Goal: Information Seeking & Learning: Find specific fact

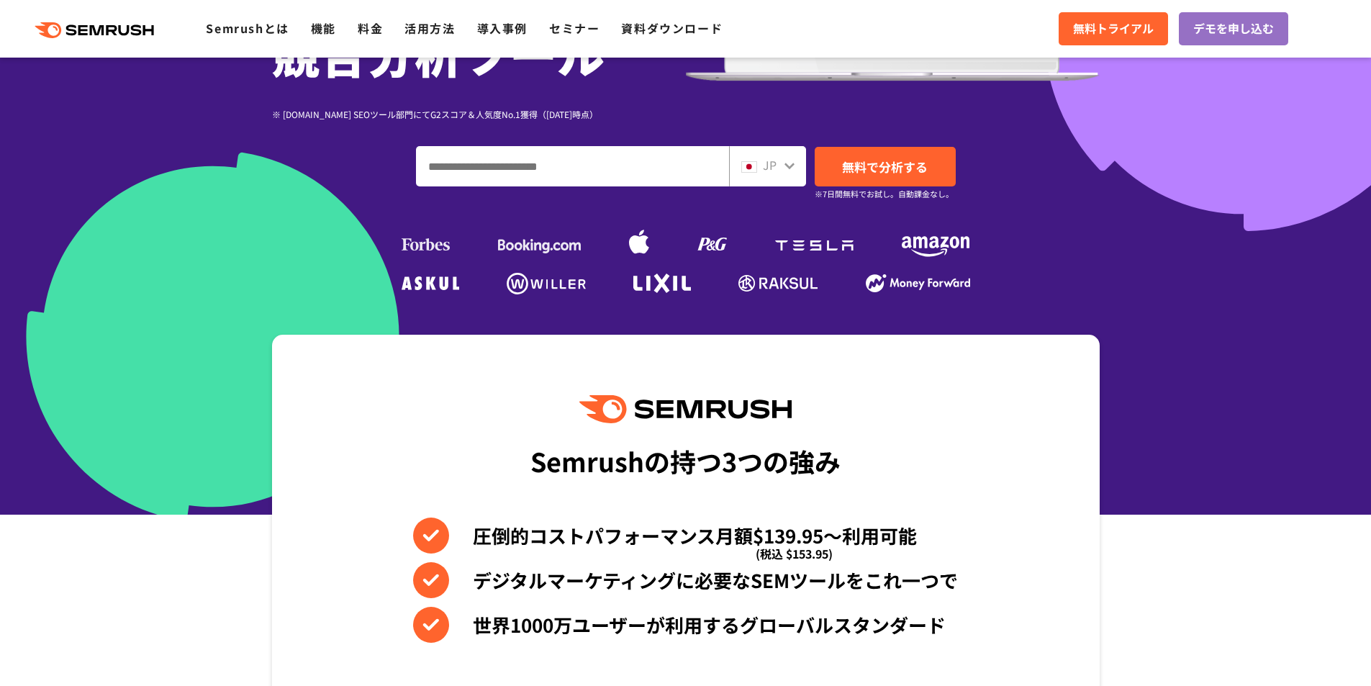
scroll to position [292, 0]
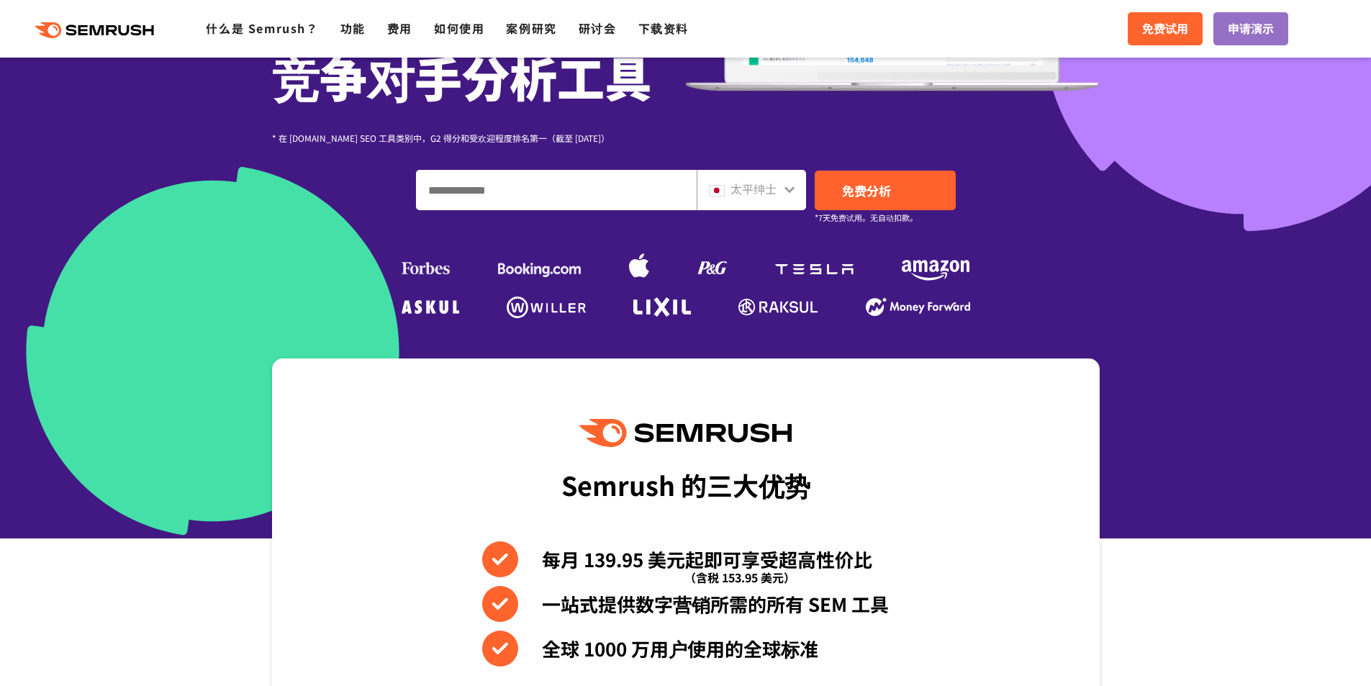
click at [784, 185] on icon at bounding box center [790, 190] width 12 height 12
click at [771, 194] on font "太平绅士" at bounding box center [753, 188] width 46 height 17
click at [768, 204] on div "太平绅士" at bounding box center [751, 190] width 109 height 40
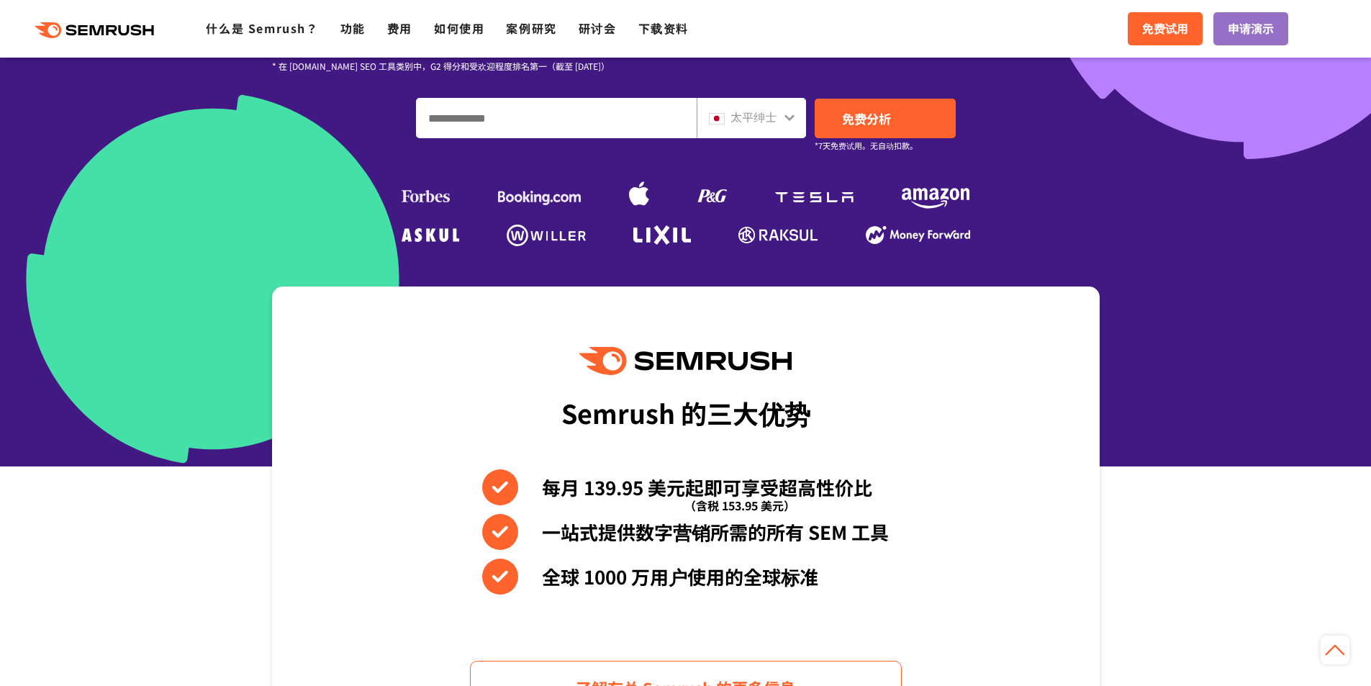
click at [792, 118] on icon at bounding box center [789, 117] width 10 height 6
click at [788, 115] on icon at bounding box center [790, 118] width 12 height 12
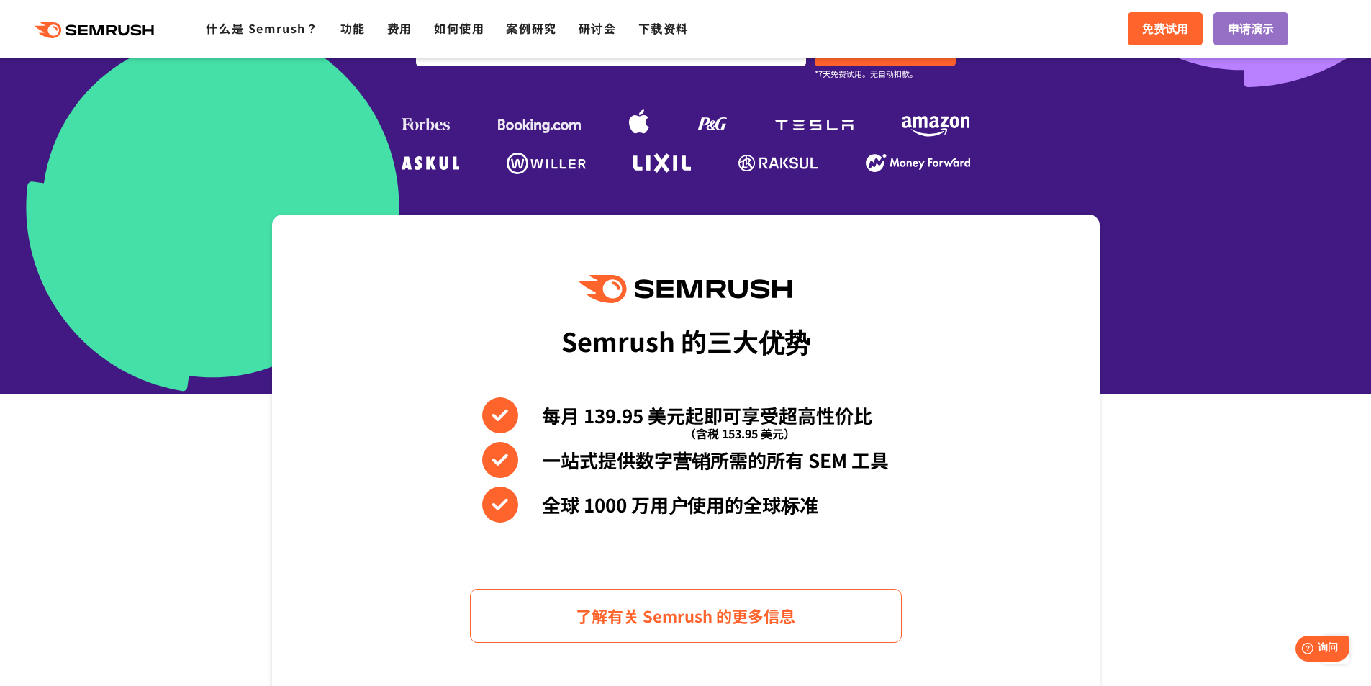
scroll to position [220, 0]
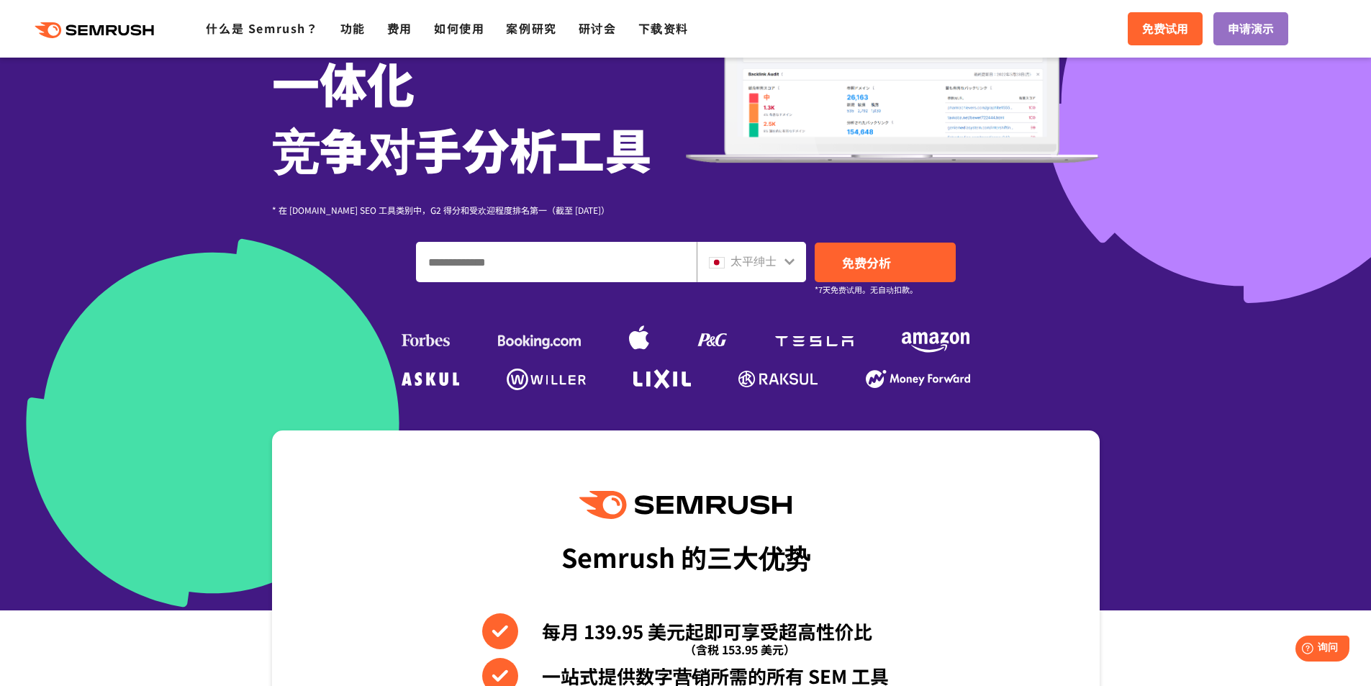
click at [782, 261] on div "太平绅士" at bounding box center [748, 261] width 78 height 19
click at [753, 261] on font "太平绅士" at bounding box center [753, 260] width 46 height 17
click at [732, 261] on font "太平绅士" at bounding box center [753, 260] width 46 height 17
click at [607, 270] on input "输入域名、关键字或 URL" at bounding box center [556, 262] width 279 height 39
paste input "**********"
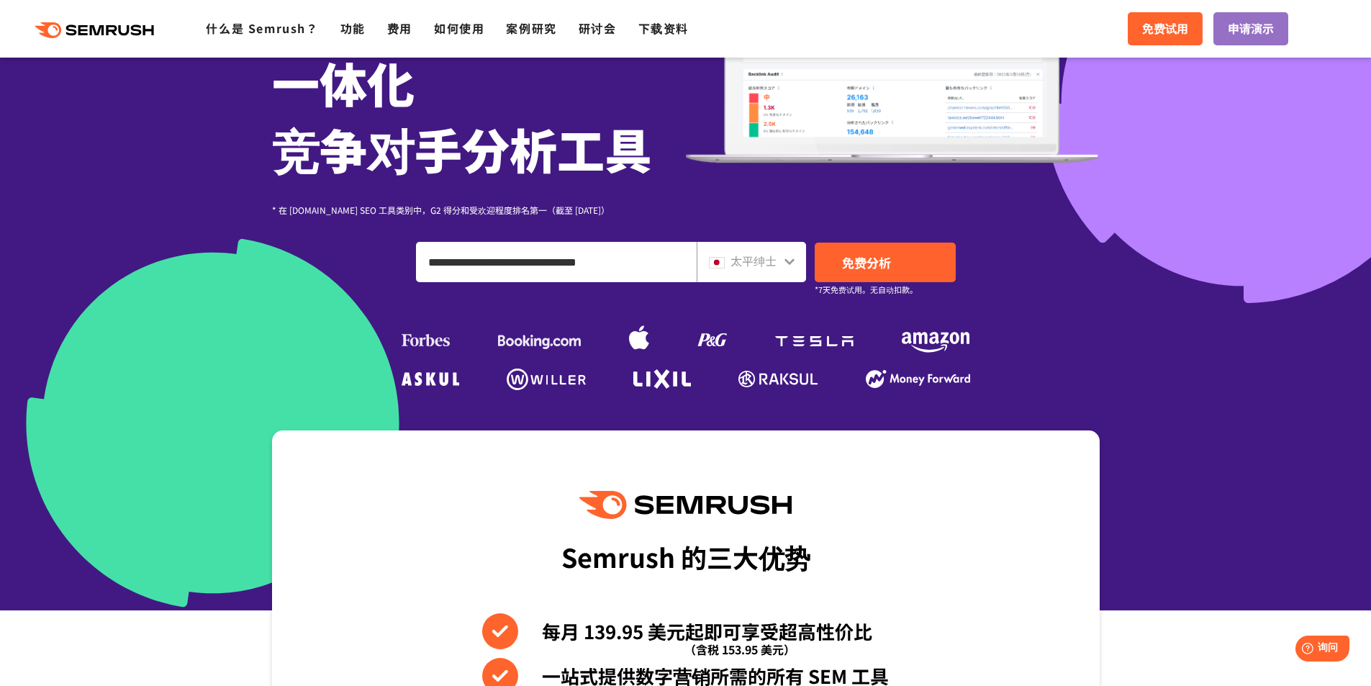
type input "**********"
click at [794, 261] on icon at bounding box center [790, 261] width 12 height 12
click at [789, 261] on icon at bounding box center [790, 261] width 12 height 12
click at [740, 261] on font "太平绅士" at bounding box center [753, 260] width 46 height 17
click at [854, 258] on font "免费分析" at bounding box center [866, 262] width 49 height 18
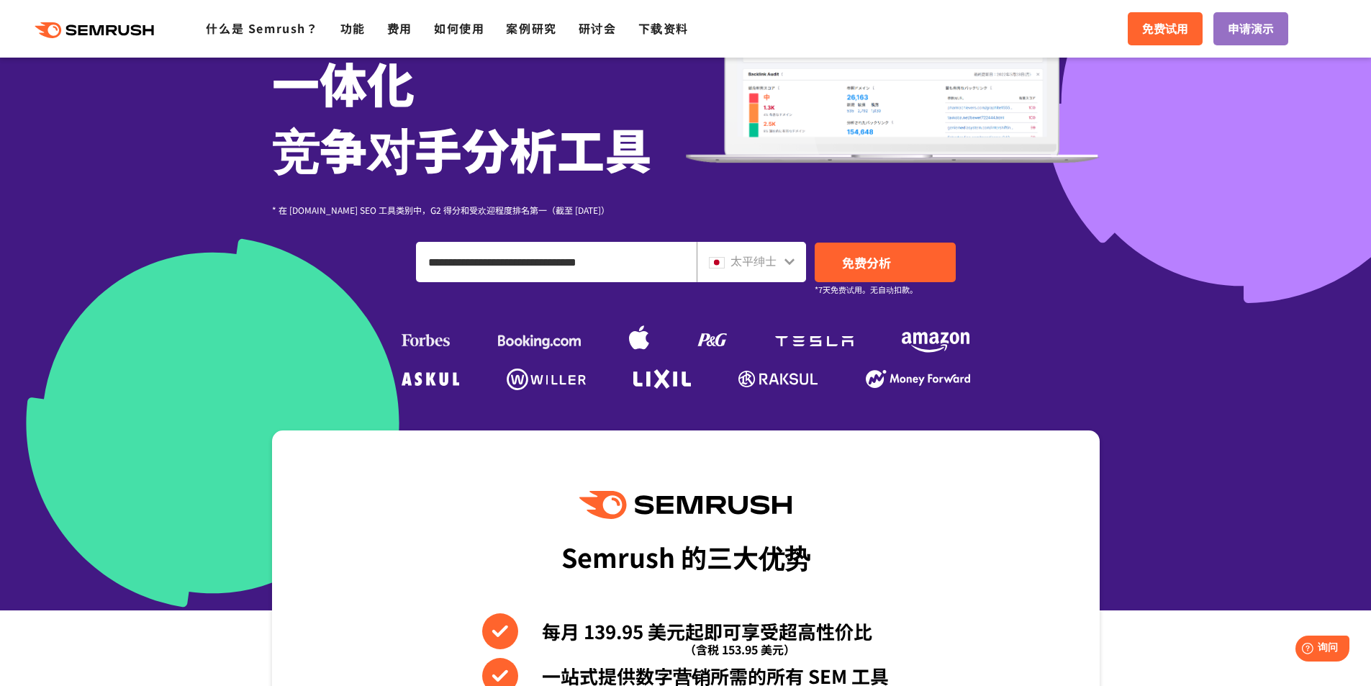
click at [757, 266] on font "太平绅士" at bounding box center [753, 260] width 46 height 17
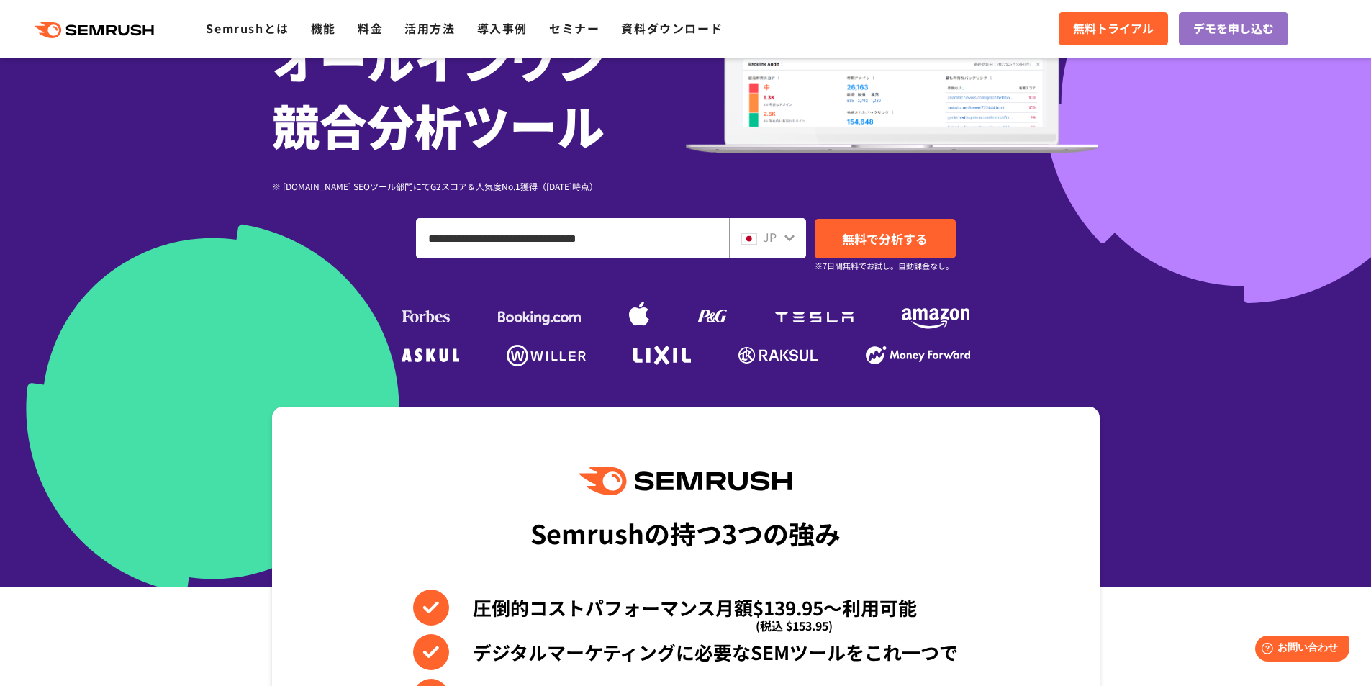
click at [779, 225] on div "JP" at bounding box center [767, 238] width 77 height 40
click at [778, 235] on div "JP" at bounding box center [764, 237] width 46 height 19
